Goal: Task Accomplishment & Management: Manage account settings

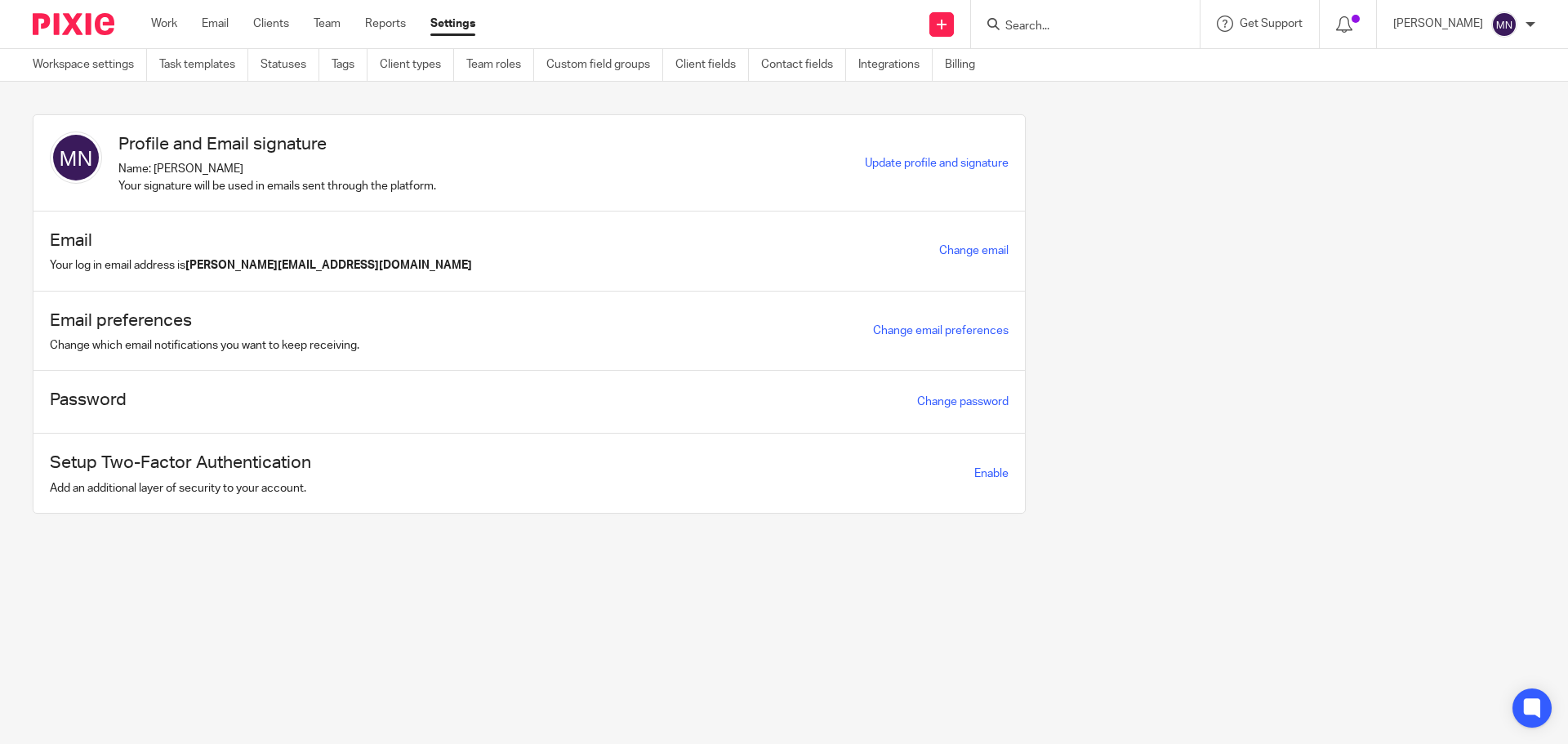
click at [1036, 17] on form at bounding box center [1090, 24] width 174 height 21
click at [1052, 25] on input "Search" at bounding box center [1077, 27] width 147 height 15
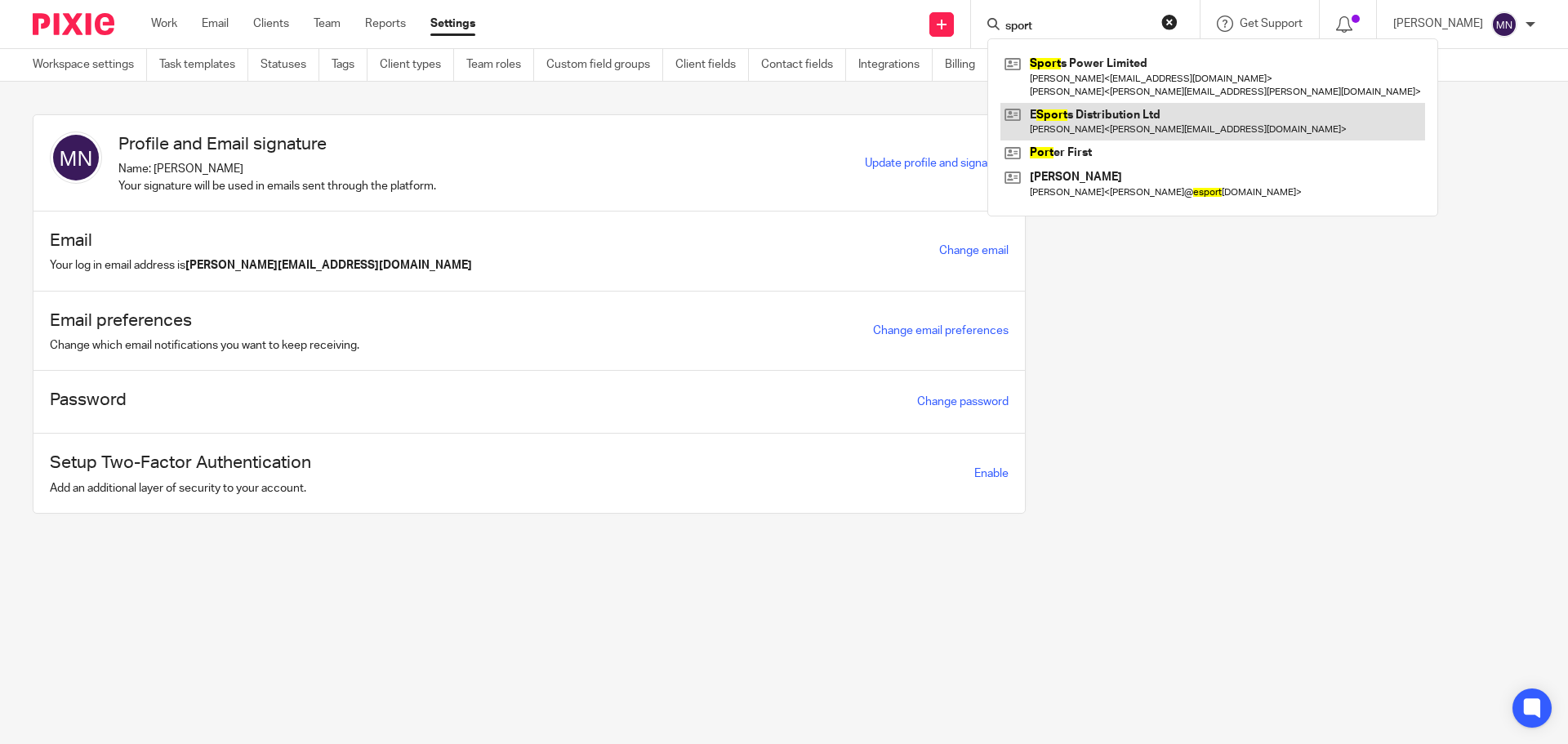
type input "sport"
click at [1095, 120] on link at bounding box center [1213, 122] width 425 height 38
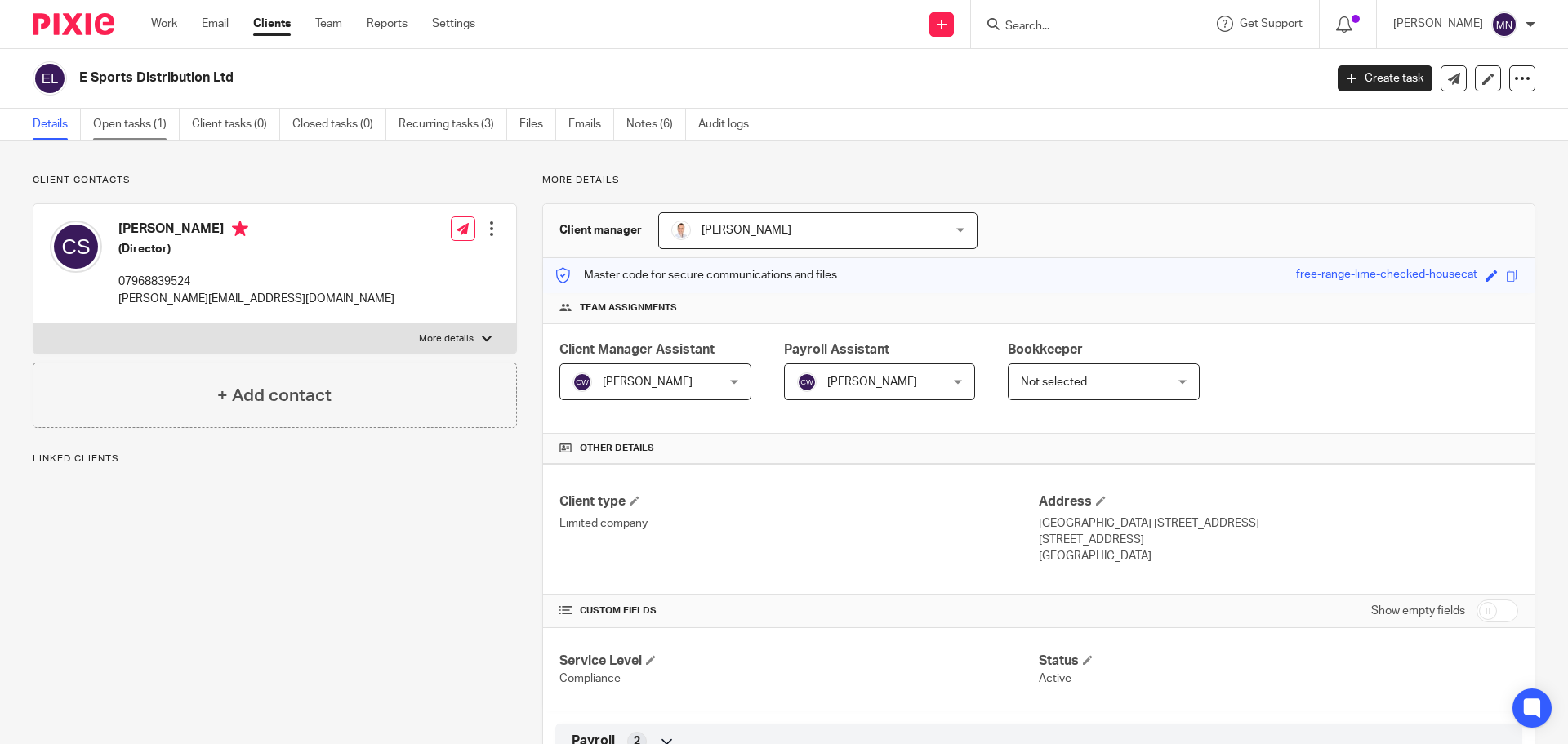
click at [153, 120] on link "Open tasks (1)" at bounding box center [136, 124] width 86 height 32
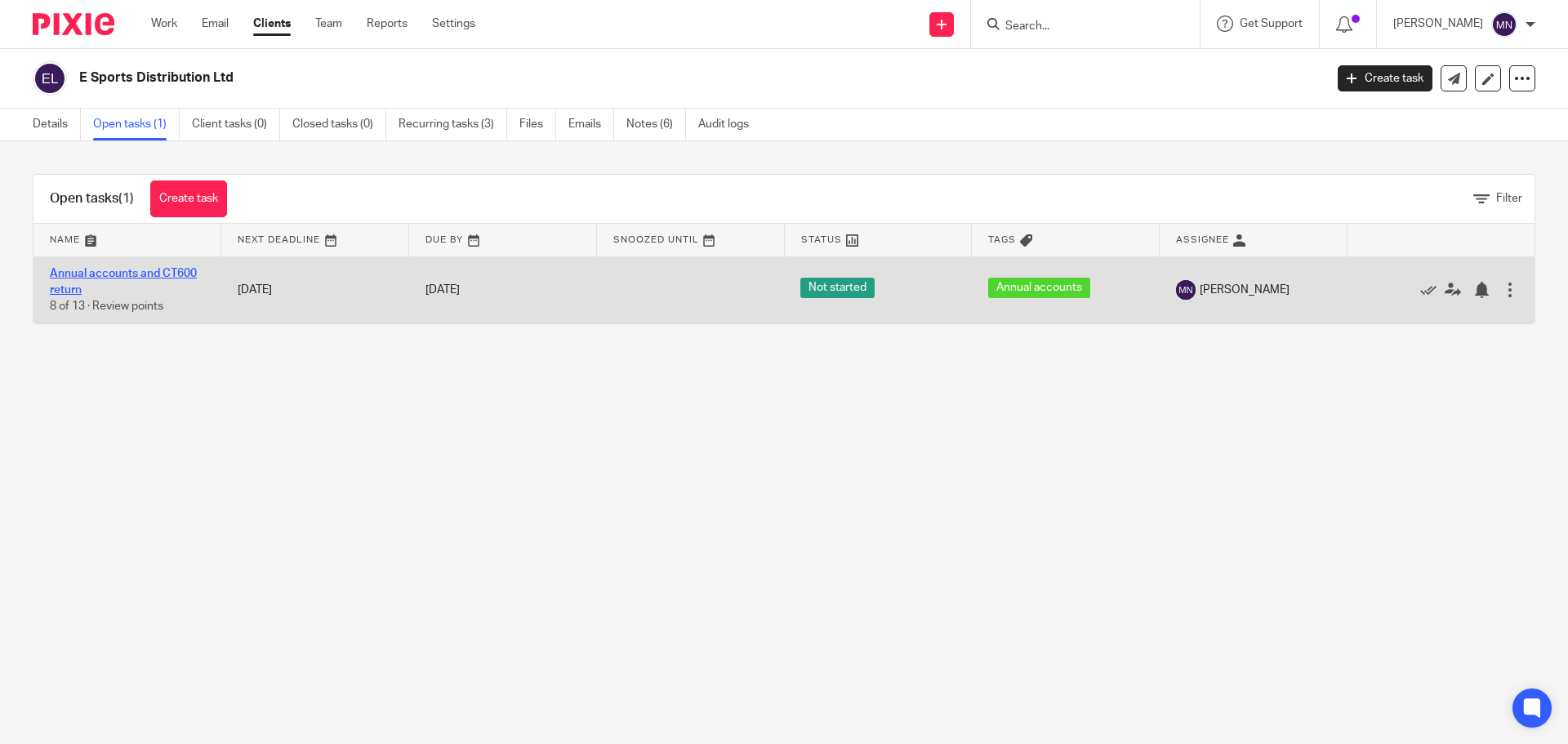
click at [135, 272] on link "Annual accounts and CT600 return" at bounding box center [123, 282] width 147 height 27
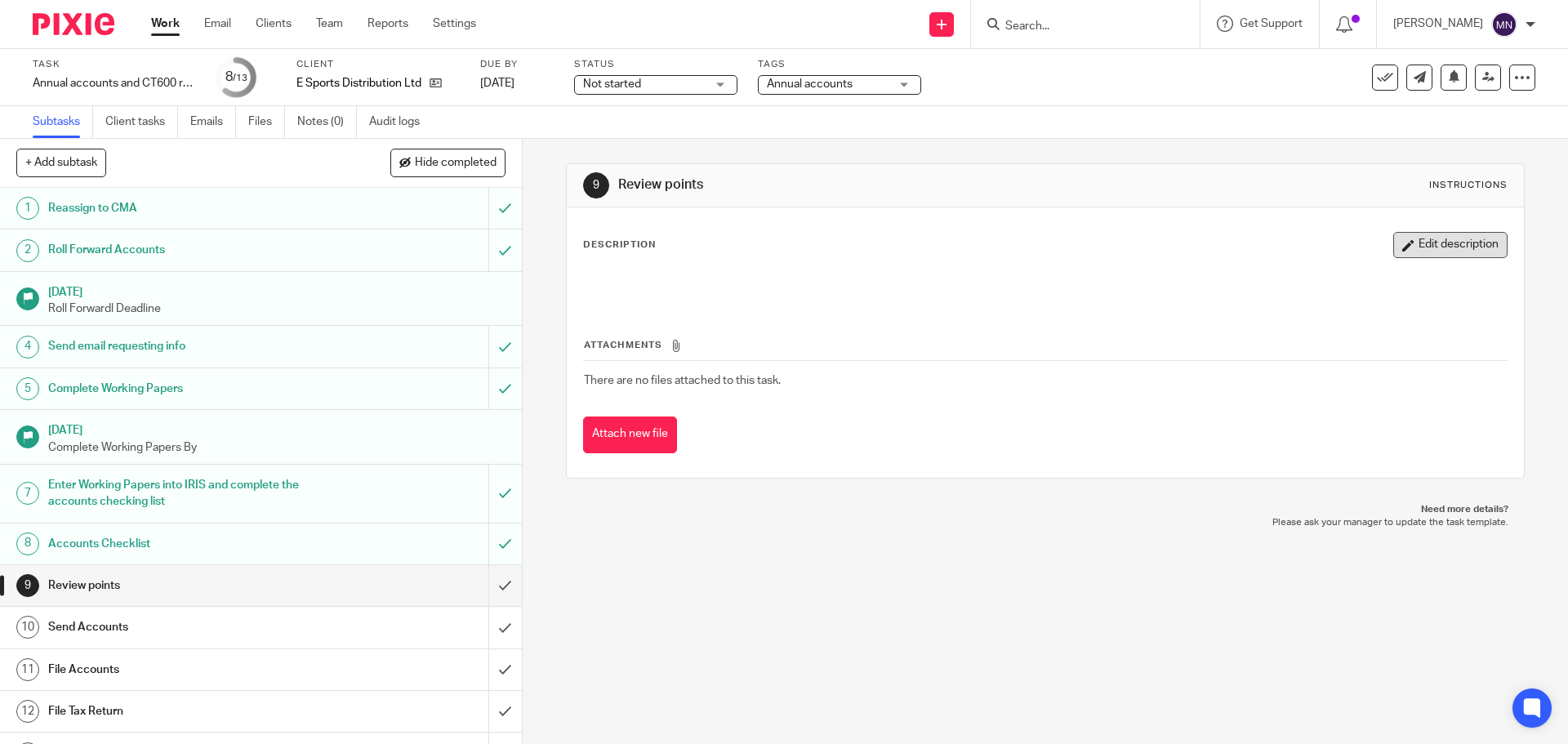
click at [1428, 234] on button "Edit description" at bounding box center [1451, 245] width 115 height 27
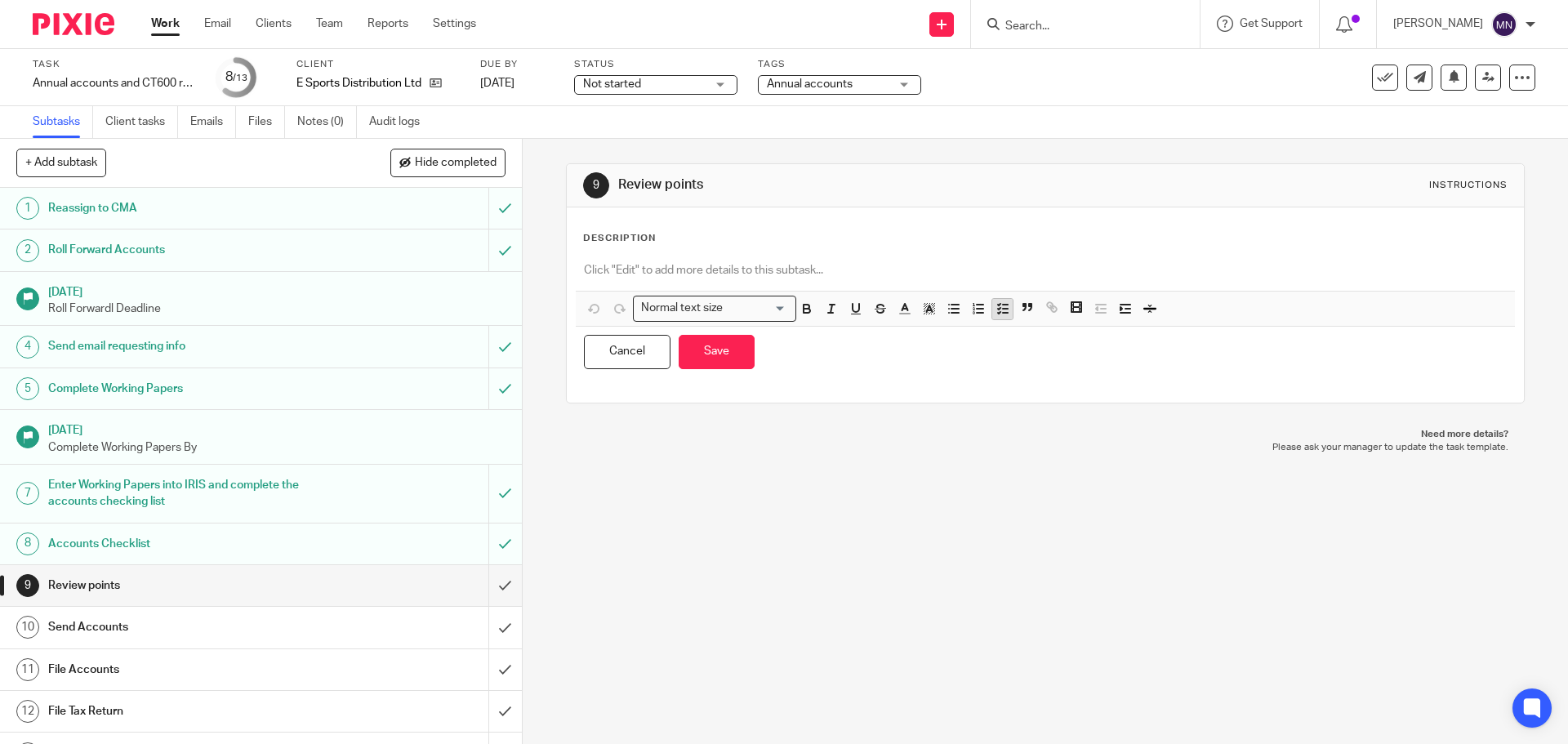
click at [993, 318] on button "button" at bounding box center [1003, 309] width 21 height 21
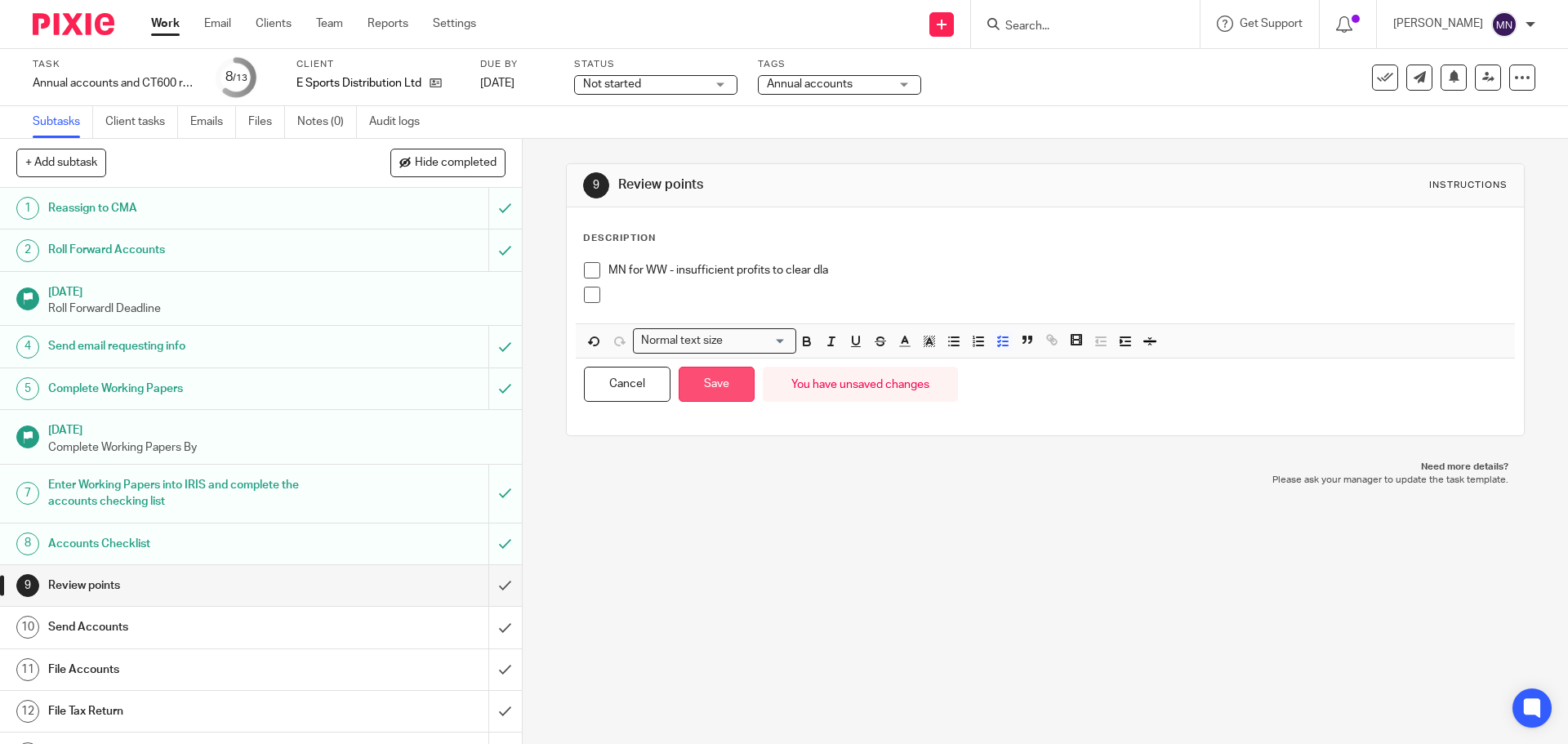
click at [722, 384] on button "Save" at bounding box center [717, 384] width 76 height 35
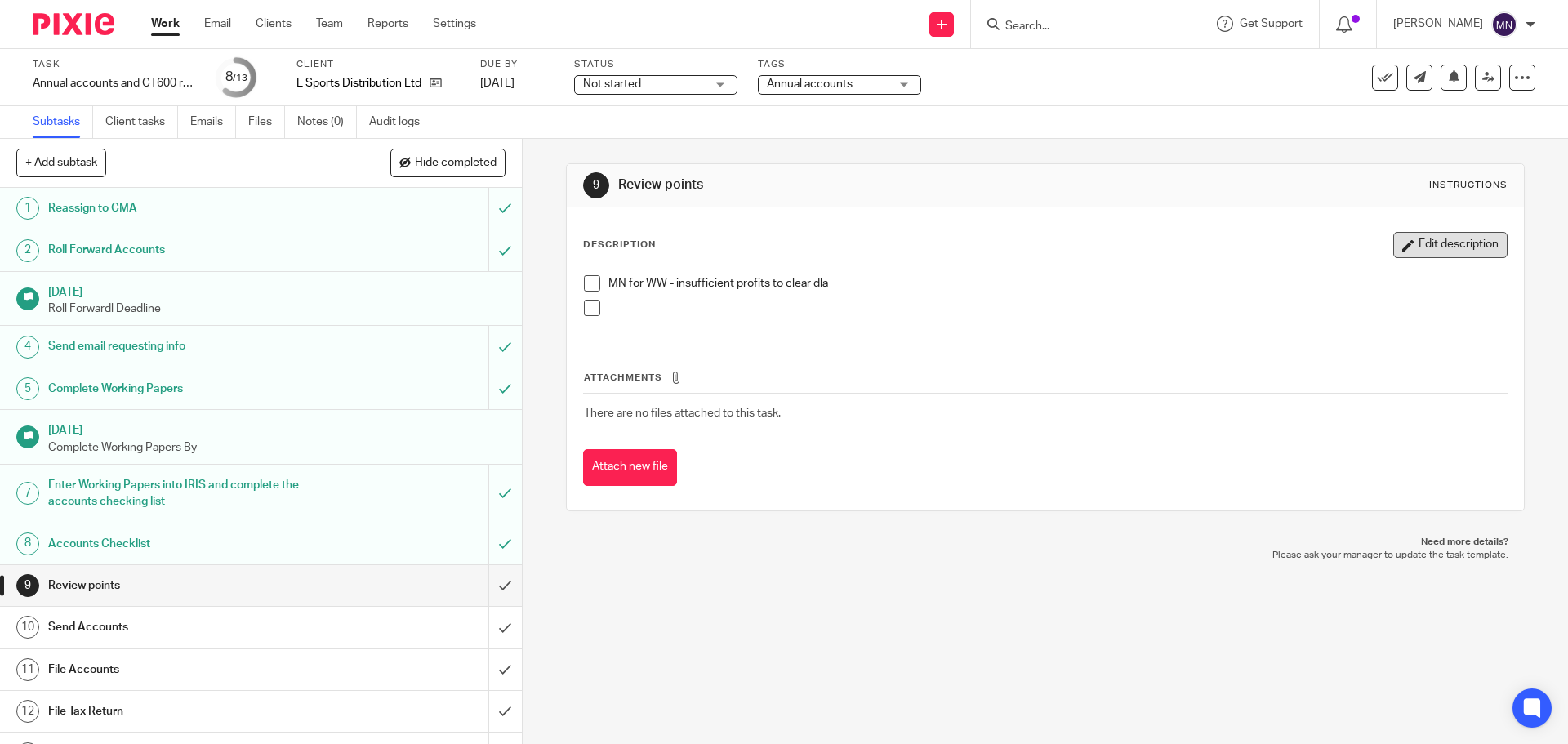
click at [1422, 247] on button "Edit description" at bounding box center [1451, 245] width 115 height 27
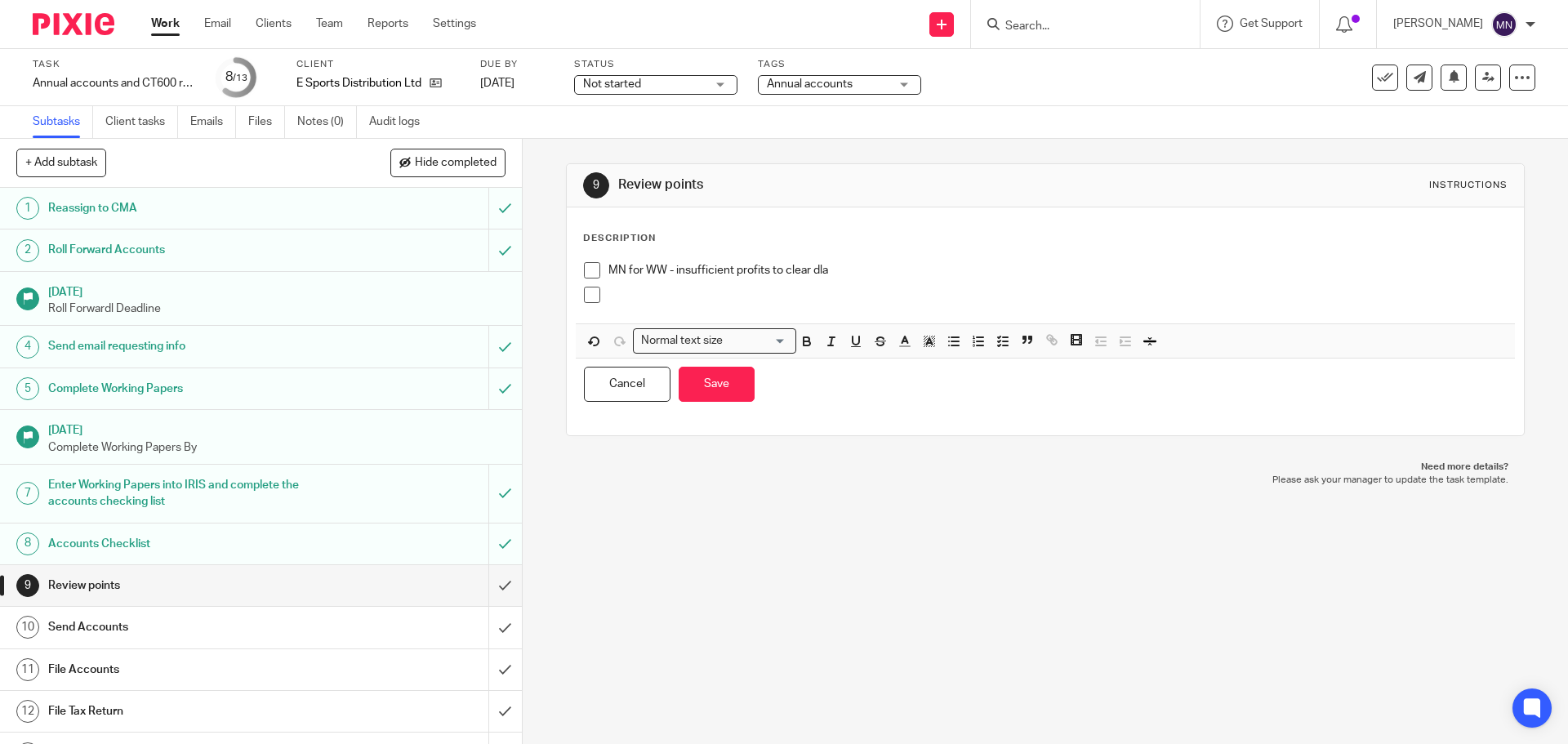
click at [688, 303] on p at bounding box center [1058, 295] width 897 height 16
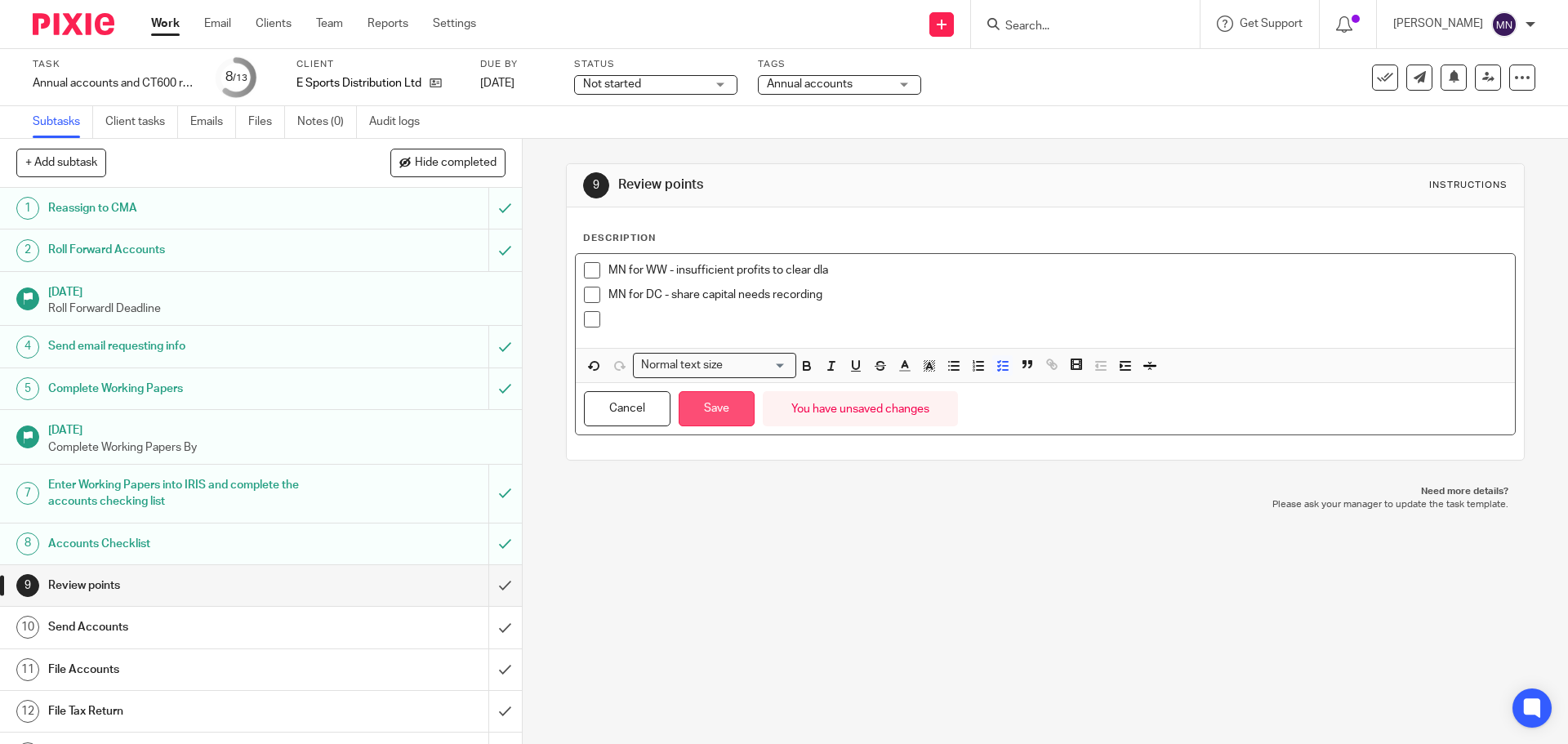
click at [695, 419] on button "Save" at bounding box center [717, 408] width 76 height 35
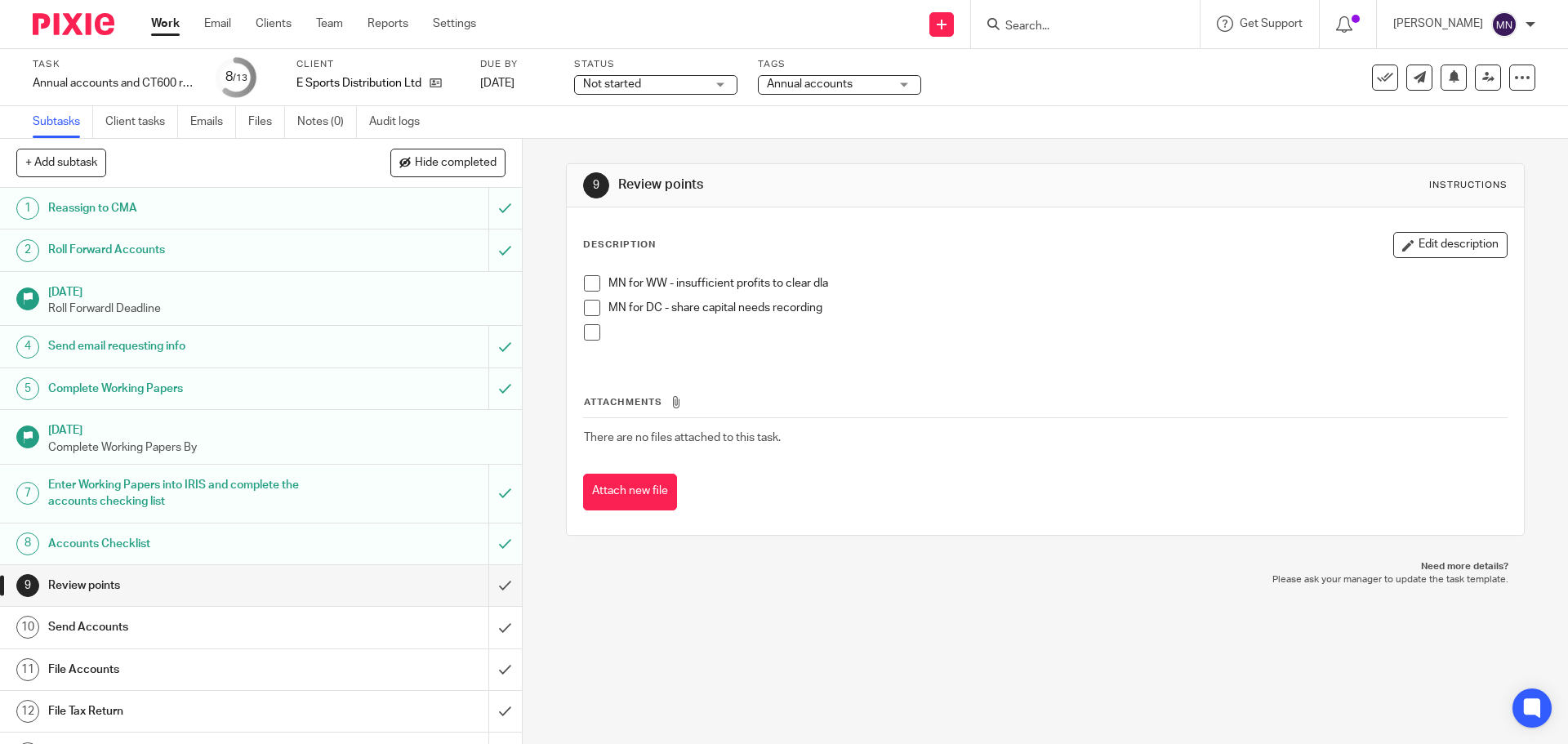
click at [1465, 239] on button "Edit description" at bounding box center [1451, 245] width 115 height 27
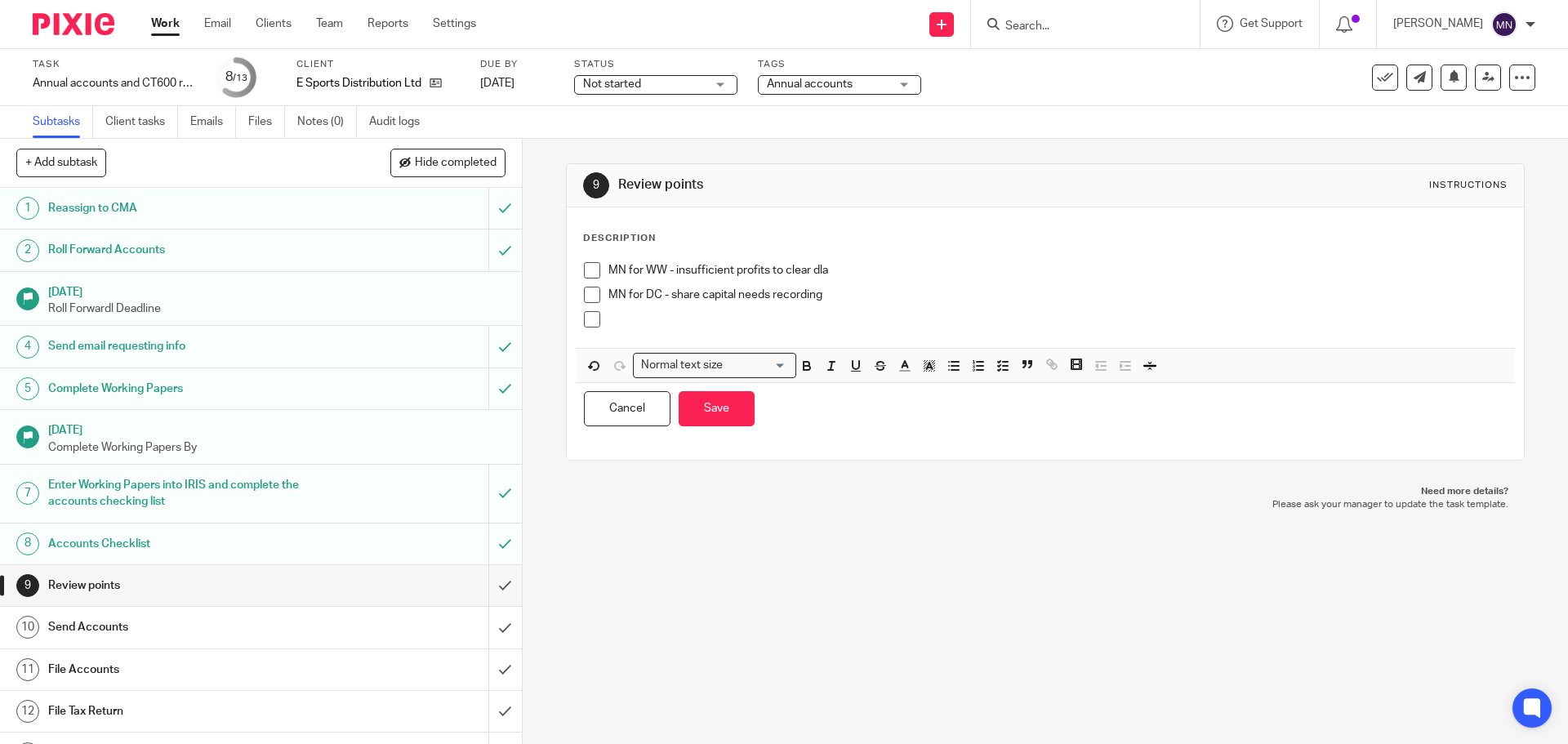
click at [824, 296] on p "MN for DC - share capital needs recording" at bounding box center [1058, 295] width 897 height 16
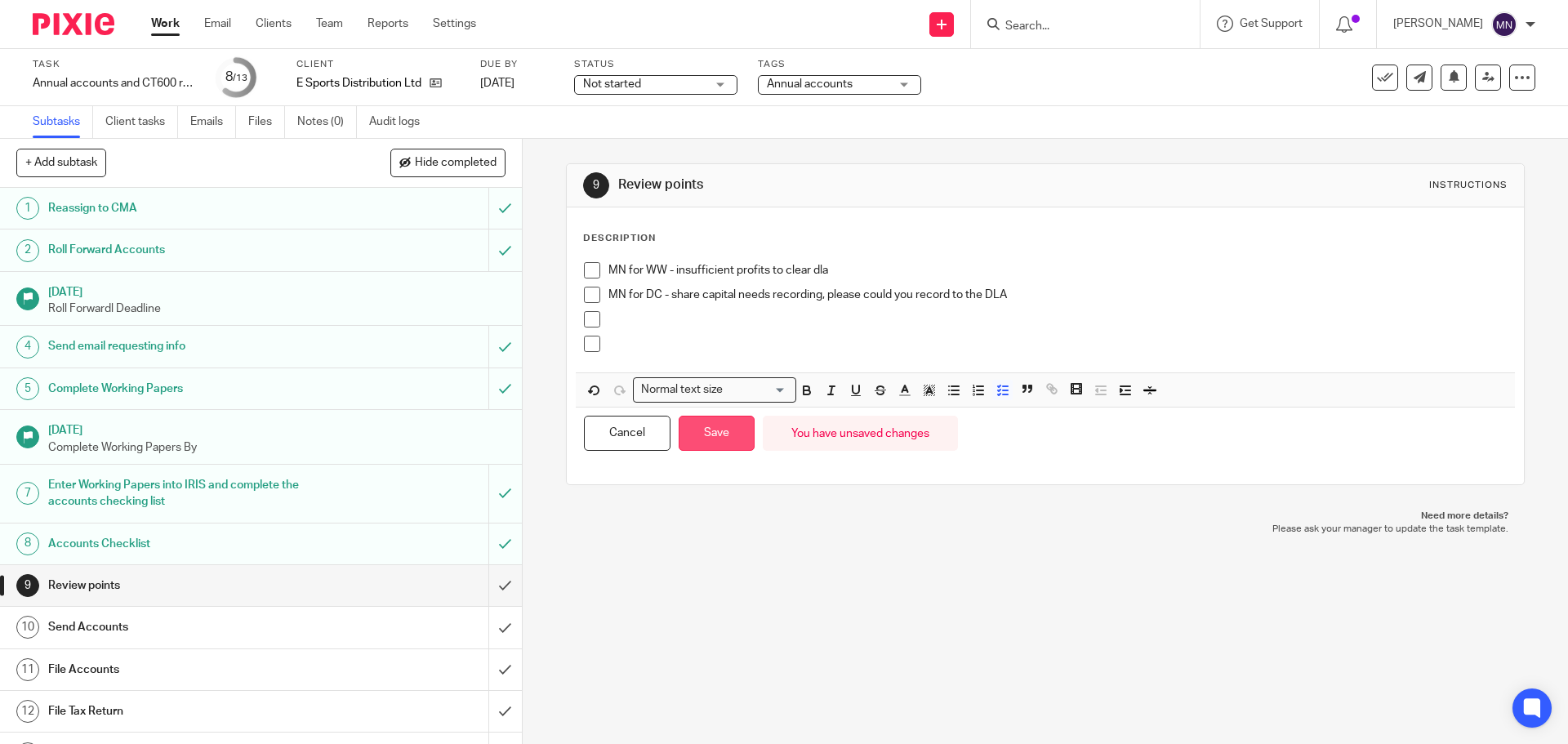
click at [718, 420] on button "Save" at bounding box center [717, 432] width 76 height 35
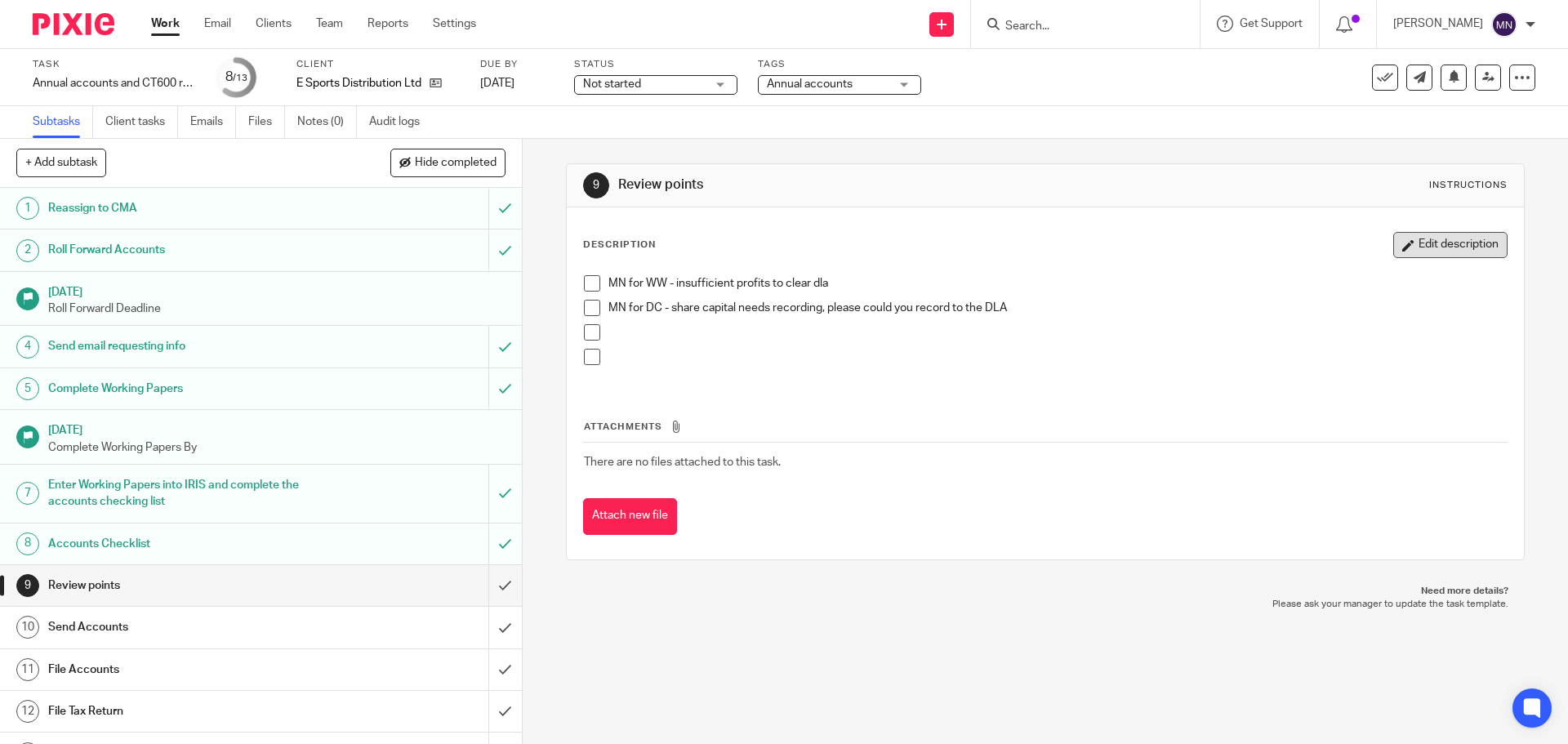
click at [1398, 241] on button "Edit description" at bounding box center [1451, 245] width 115 height 27
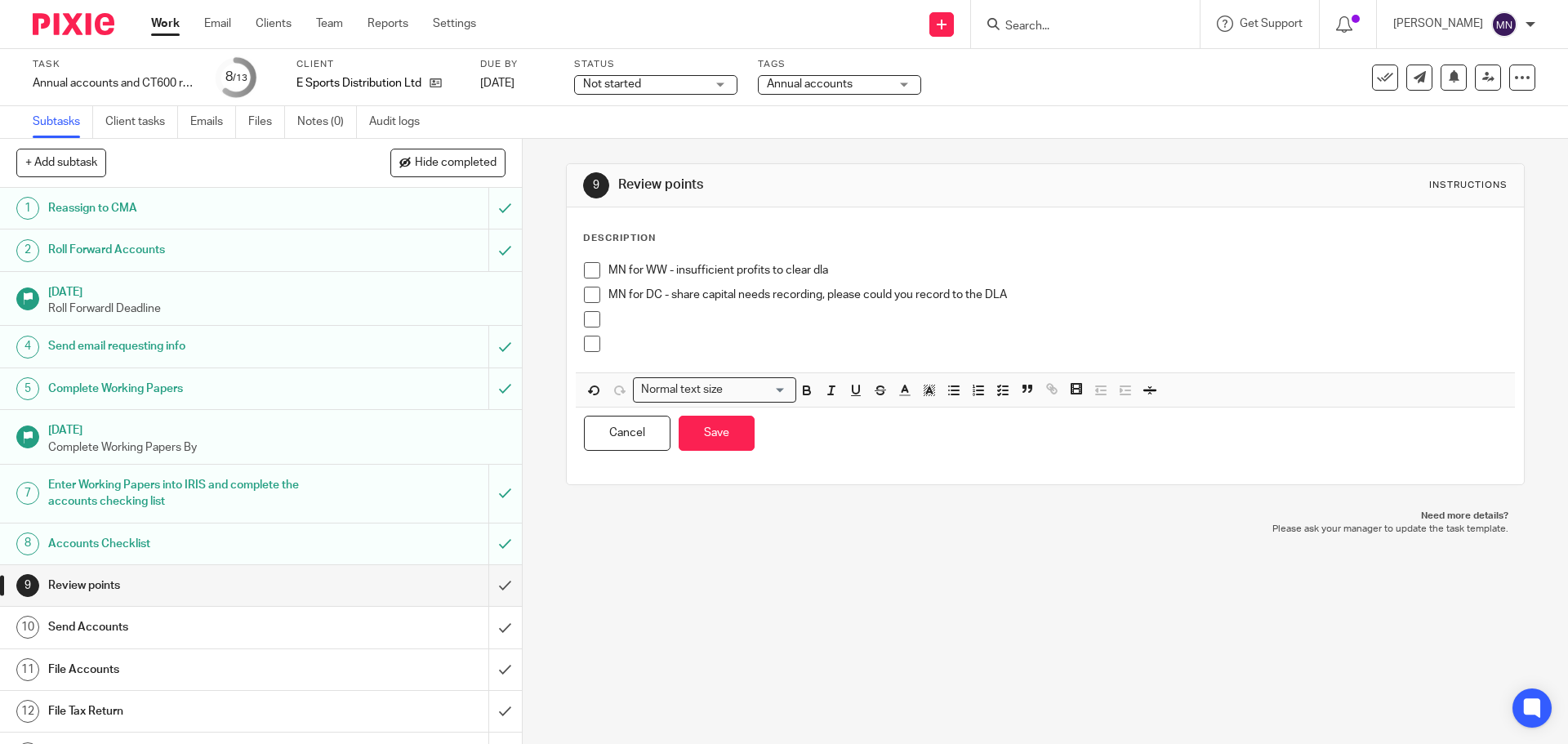
click at [693, 322] on p at bounding box center [1058, 318] width 897 height 16
click at [1070, 327] on p "MN for DC - can we update the way the director name is printed, so it shows as …" at bounding box center [1058, 318] width 897 height 16
click at [1212, 307] on div "MN for DC - share capital needs recording, please could you record to the DLA" at bounding box center [1058, 299] width 897 height 25
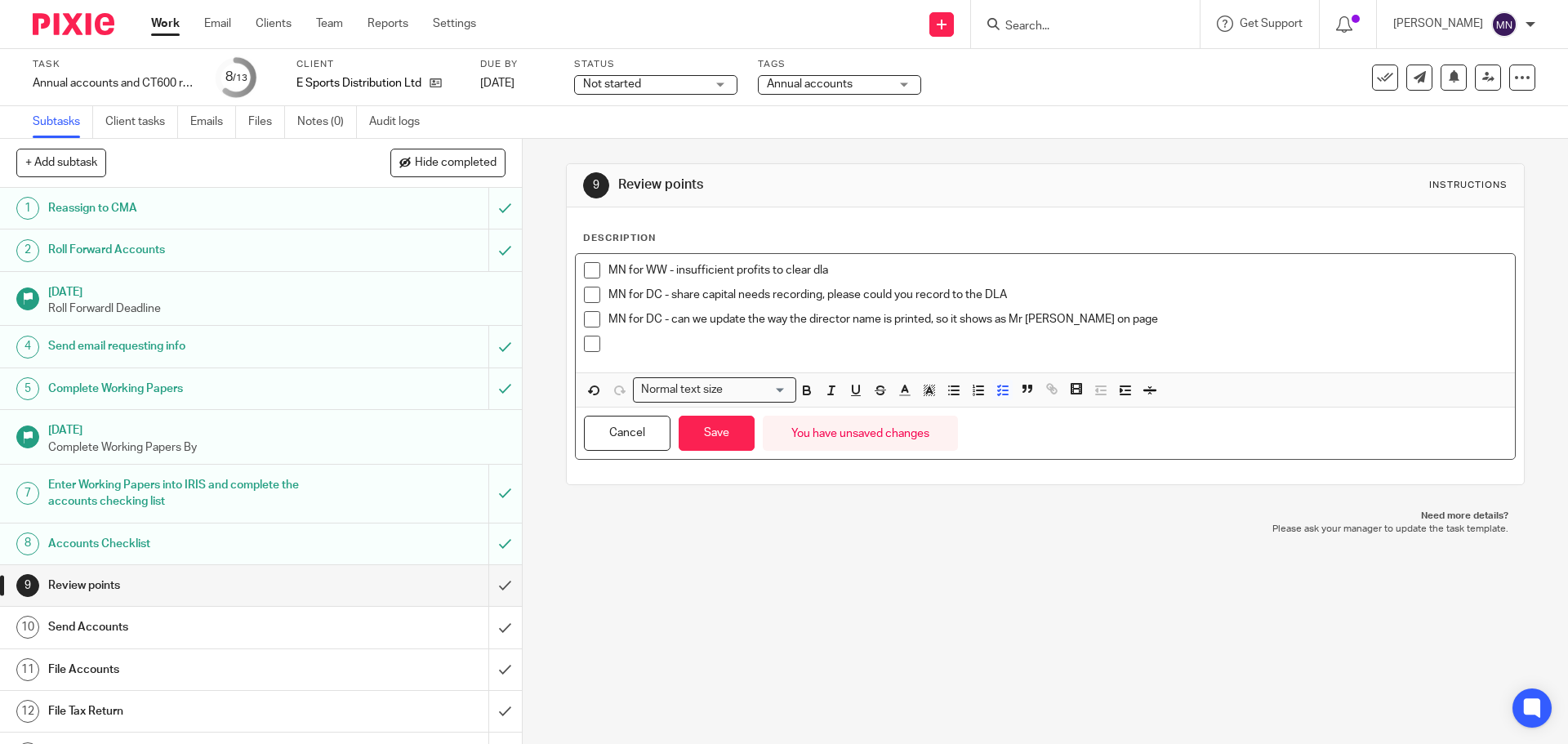
click at [1203, 320] on p "MN for DC - can we update the way the director name is printed, so it shows as …" at bounding box center [1058, 318] width 897 height 16
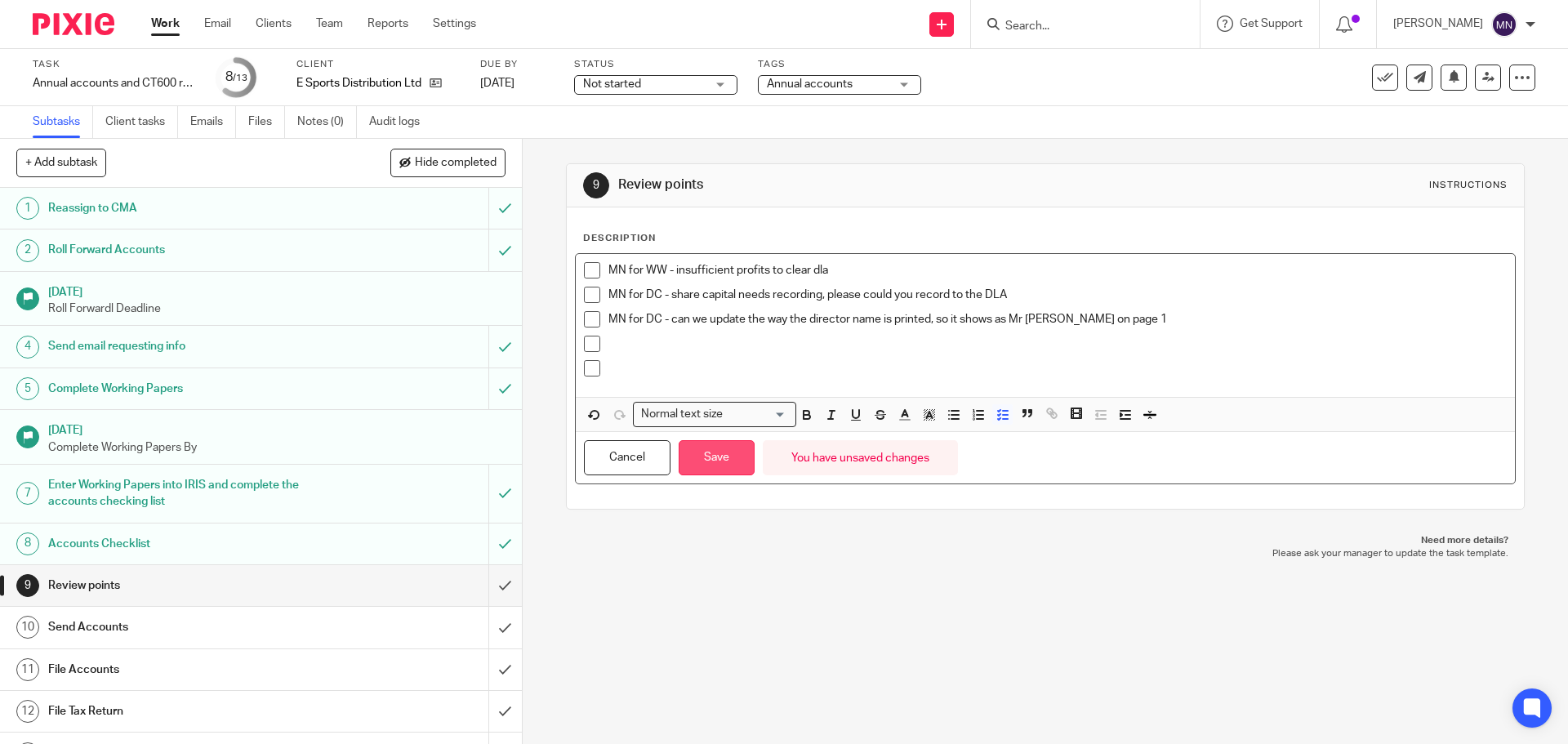
click at [698, 461] on button "Save" at bounding box center [717, 457] width 76 height 35
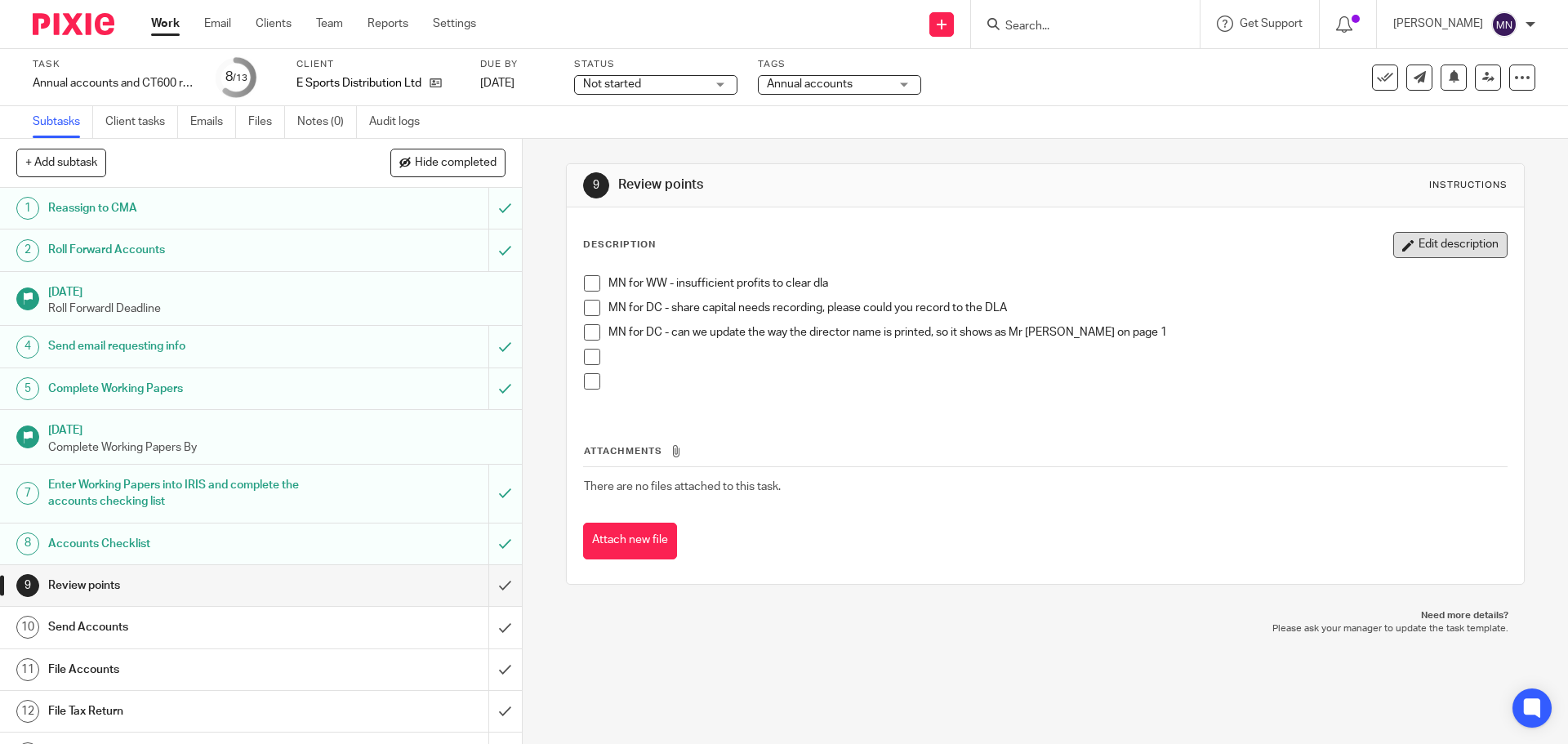
click at [1432, 240] on button "Edit description" at bounding box center [1451, 245] width 115 height 27
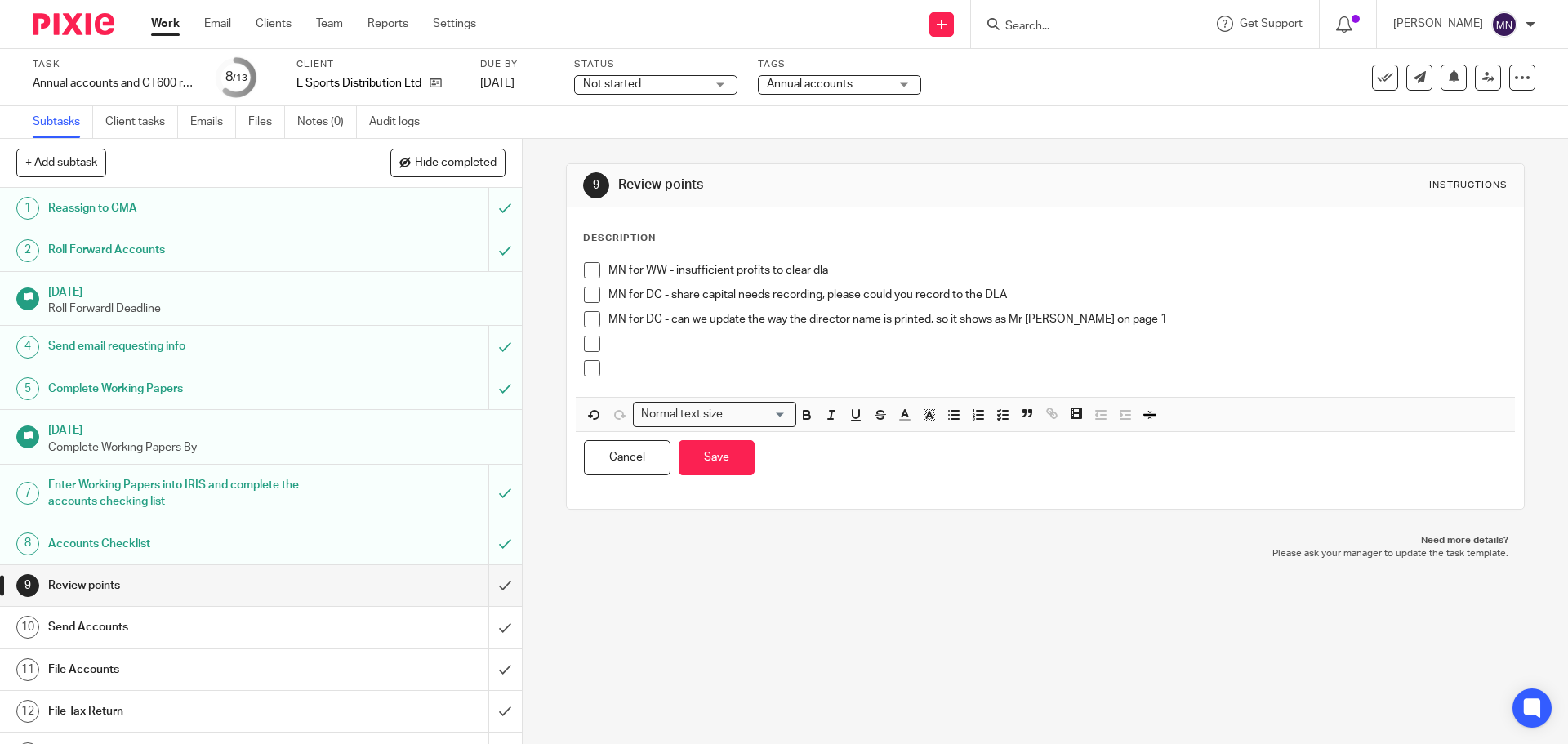
click at [641, 347] on p at bounding box center [1058, 343] width 897 height 16
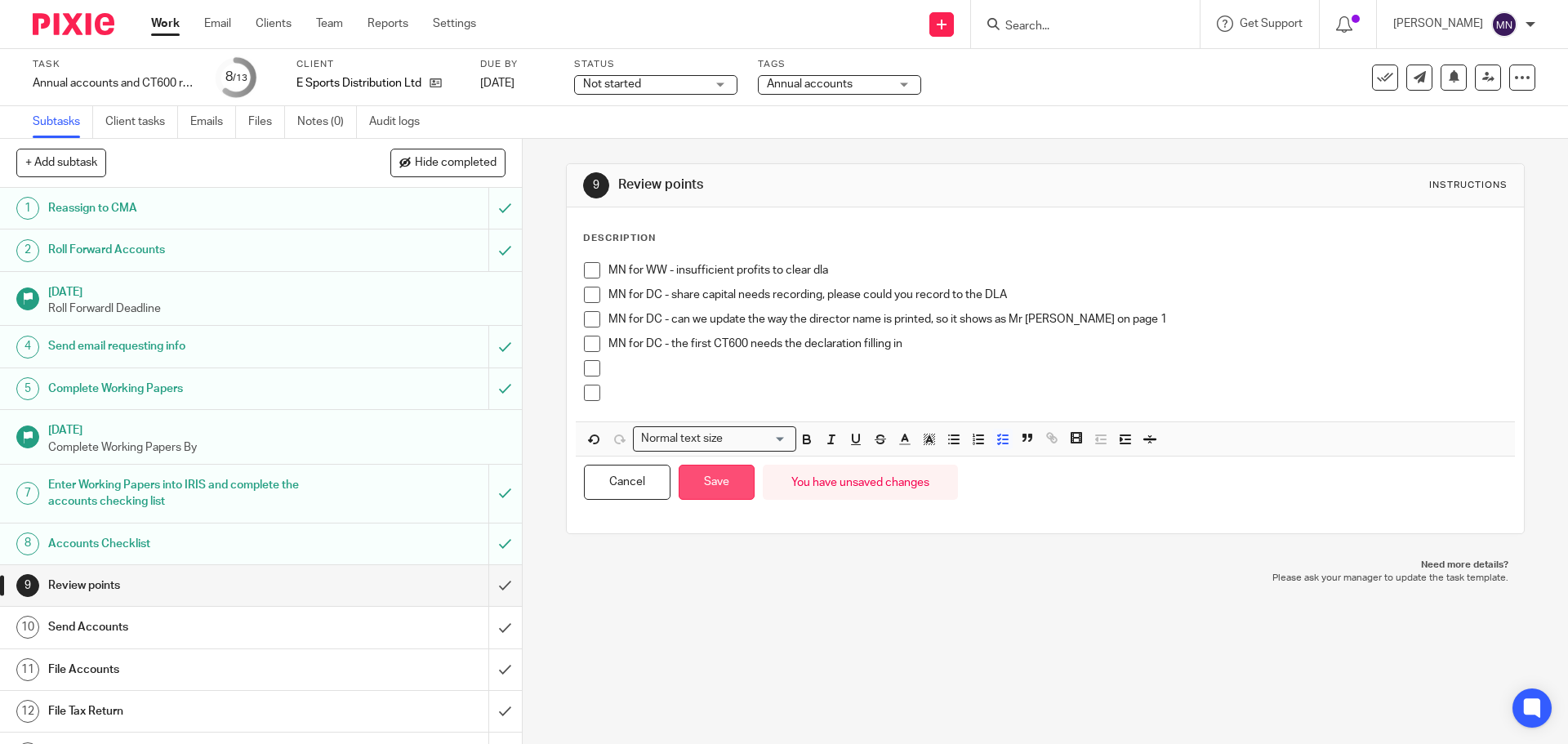
click at [719, 478] on button "Save" at bounding box center [717, 482] width 76 height 35
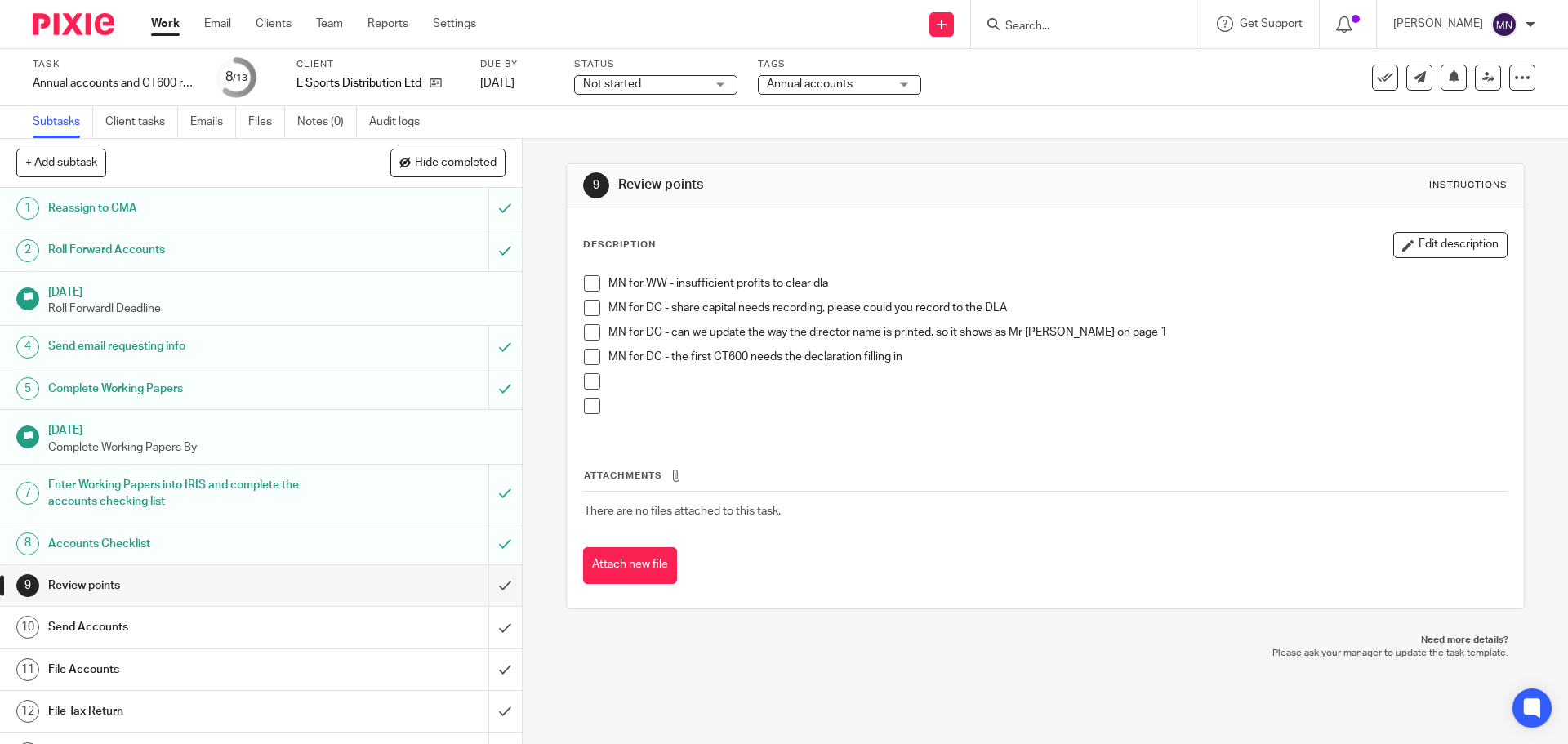
click at [837, 88] on span "Annual accounts" at bounding box center [810, 84] width 86 height 11
click at [657, 77] on span "Not started" at bounding box center [644, 85] width 122 height 17
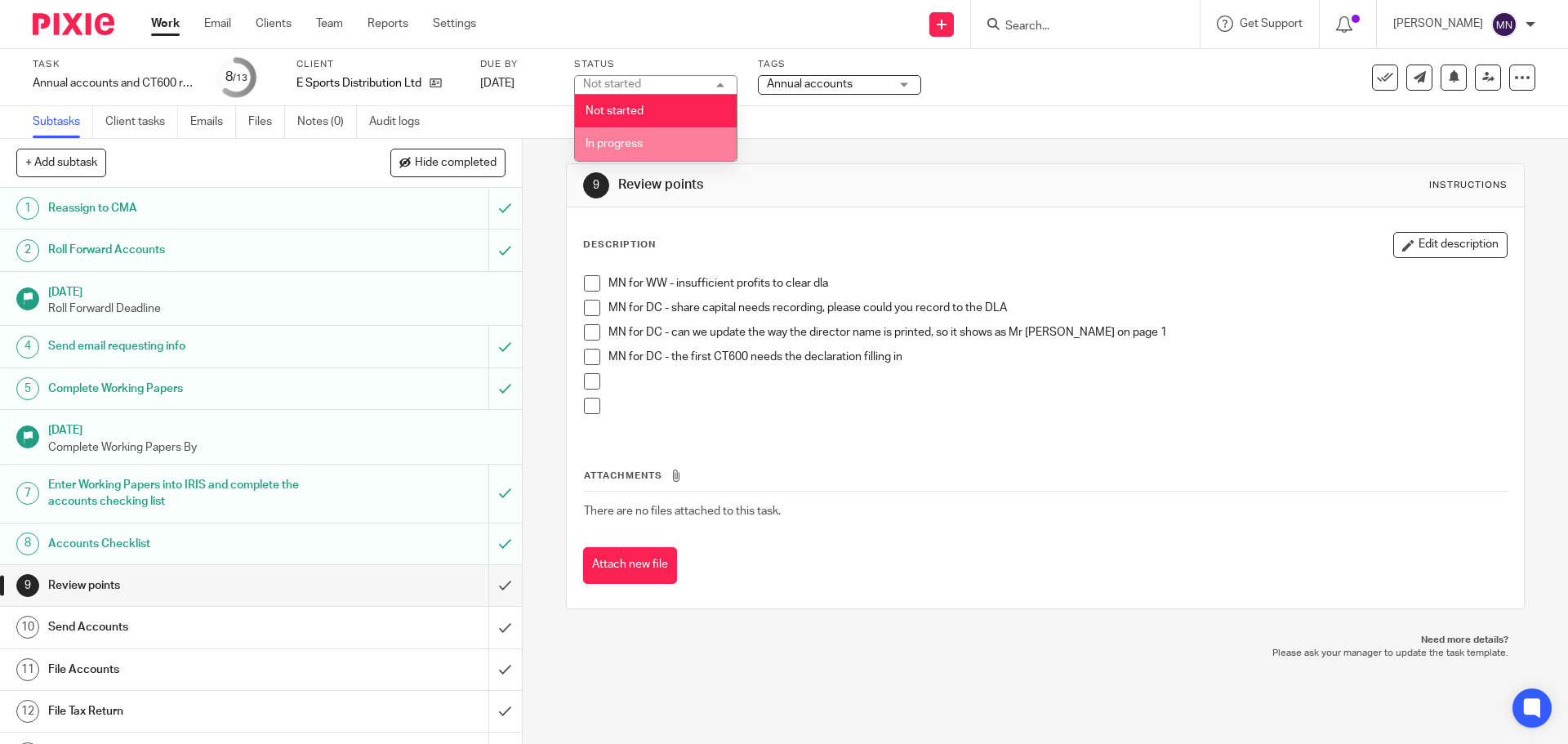
click at [652, 140] on li "In progress" at bounding box center [655, 144] width 162 height 33
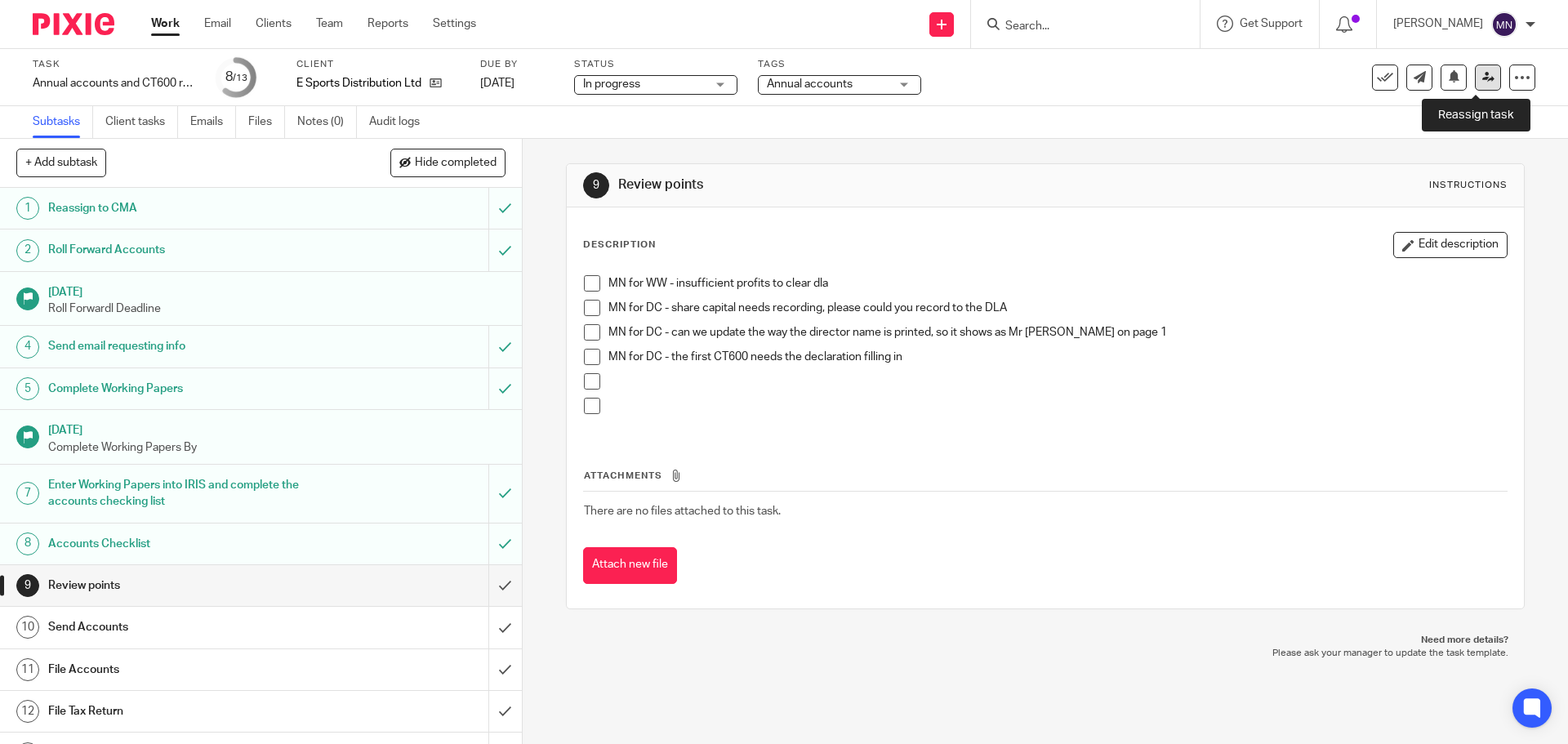
click at [1482, 78] on icon at bounding box center [1488, 77] width 12 height 12
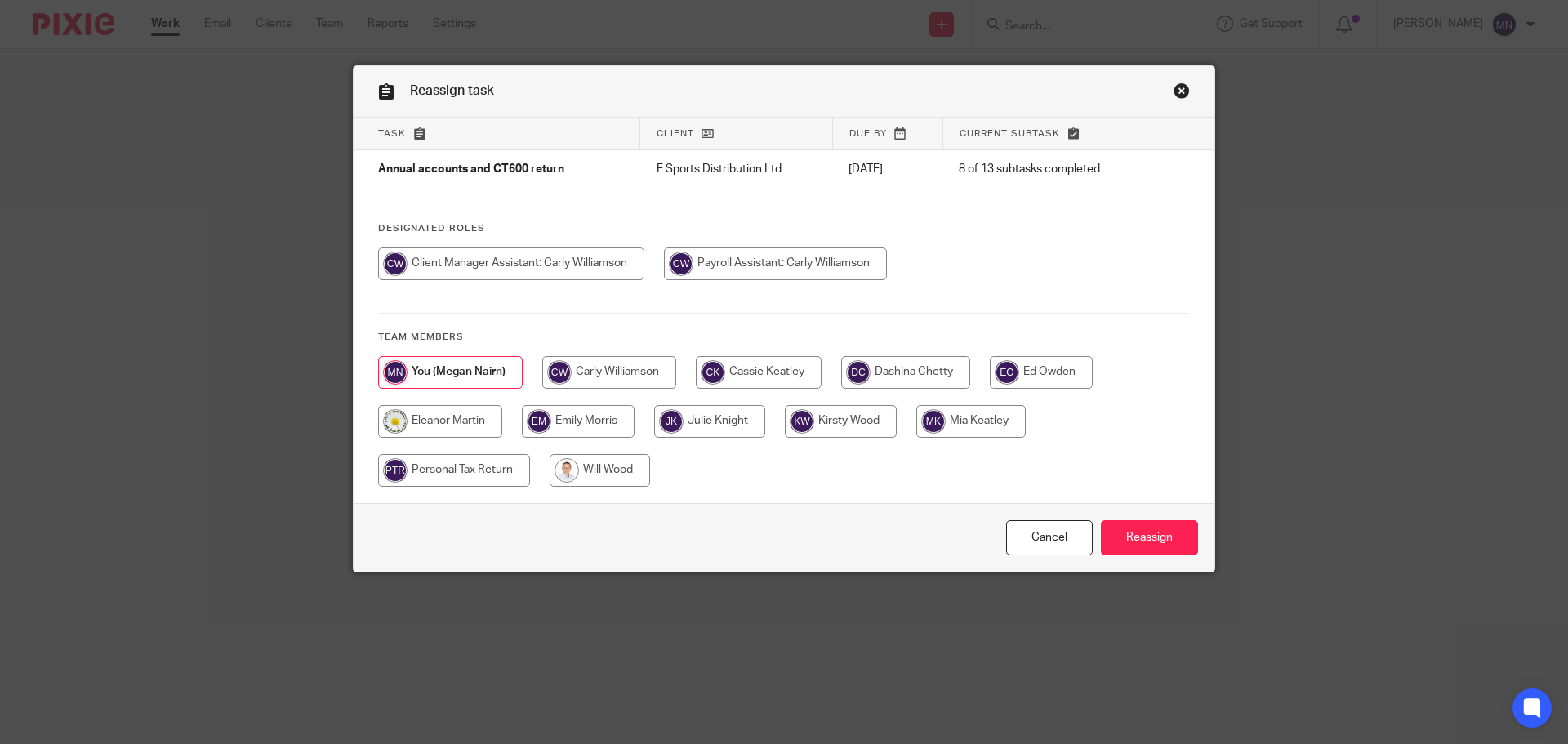
click at [949, 384] on input "radio" at bounding box center [905, 372] width 129 height 33
radio input "true"
click at [1158, 539] on input "Reassign" at bounding box center [1149, 538] width 97 height 35
